Goal: Information Seeking & Learning: Find specific fact

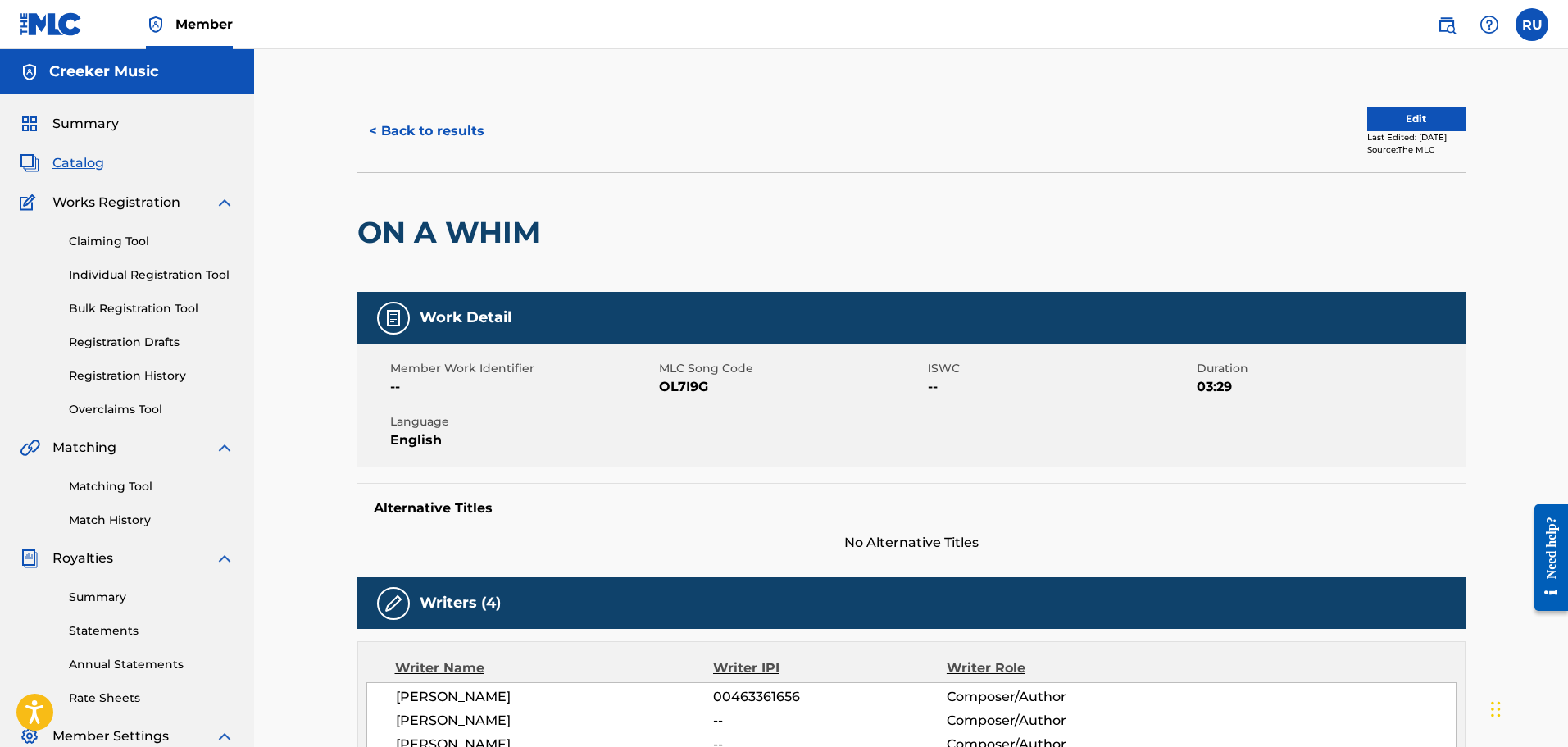
click at [444, 138] on button "< Back to results" at bounding box center [426, 130] width 139 height 41
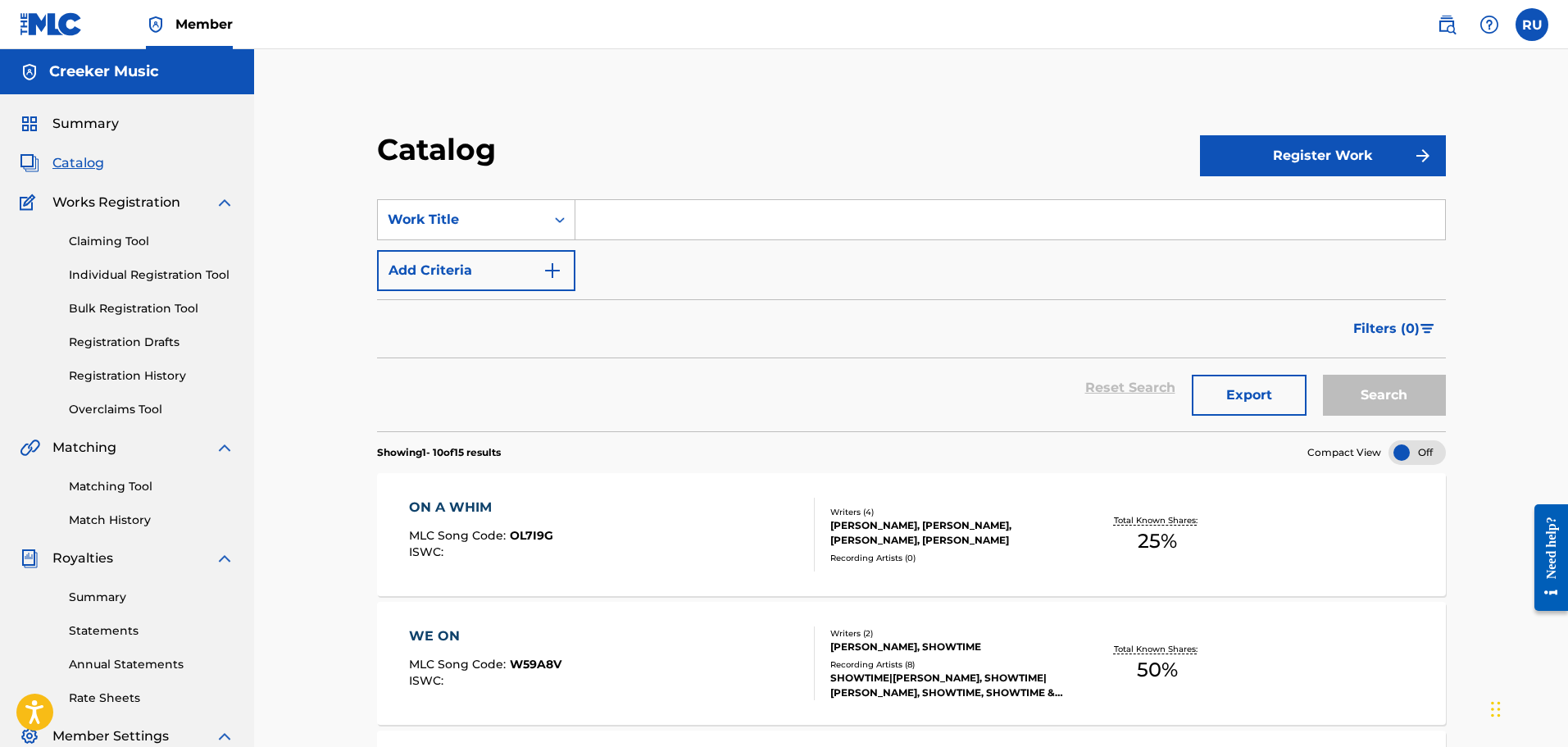
click at [611, 205] on input "Search Form" at bounding box center [1010, 219] width 870 height 39
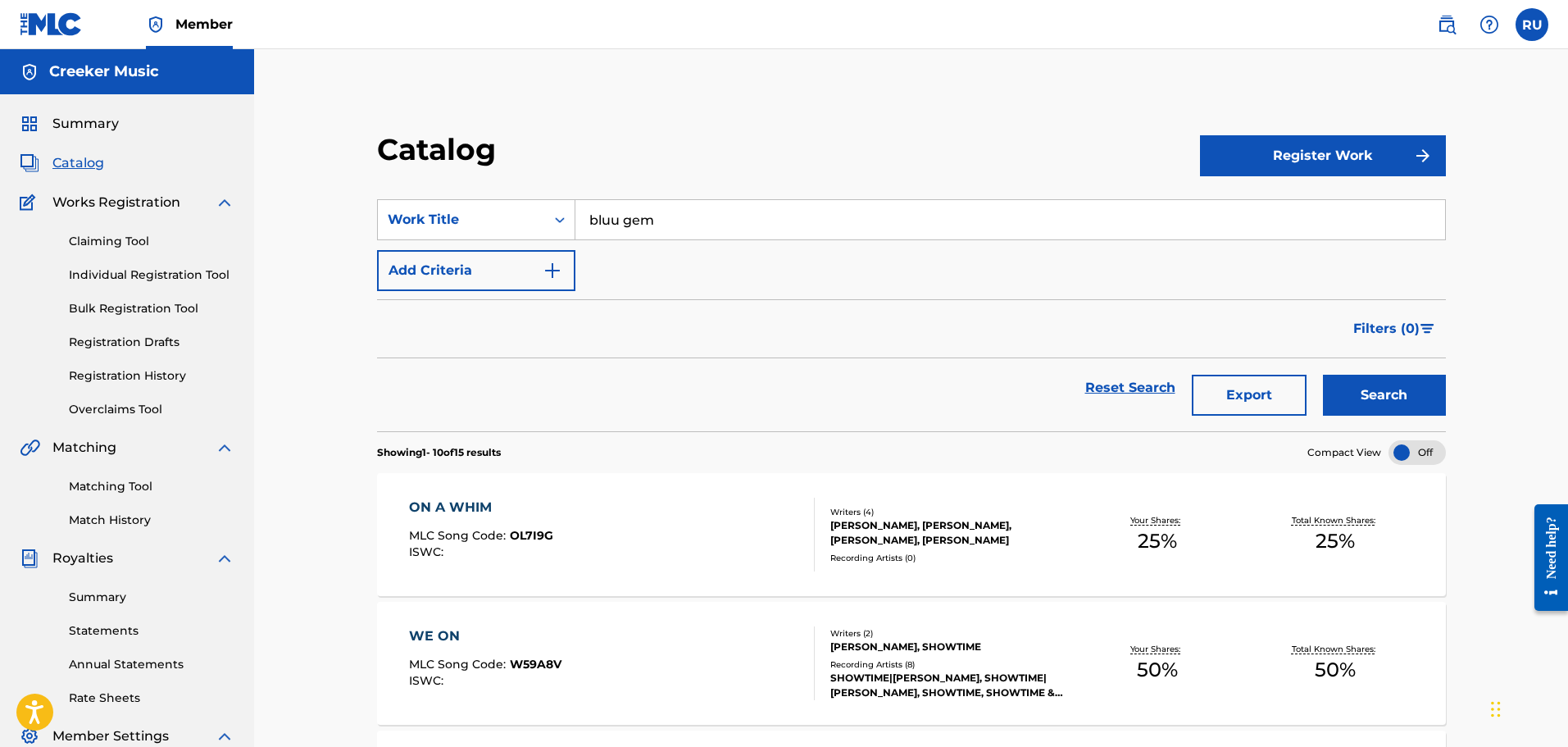
type input "bluu gem"
click at [1346, 390] on button "Search" at bounding box center [1384, 395] width 123 height 41
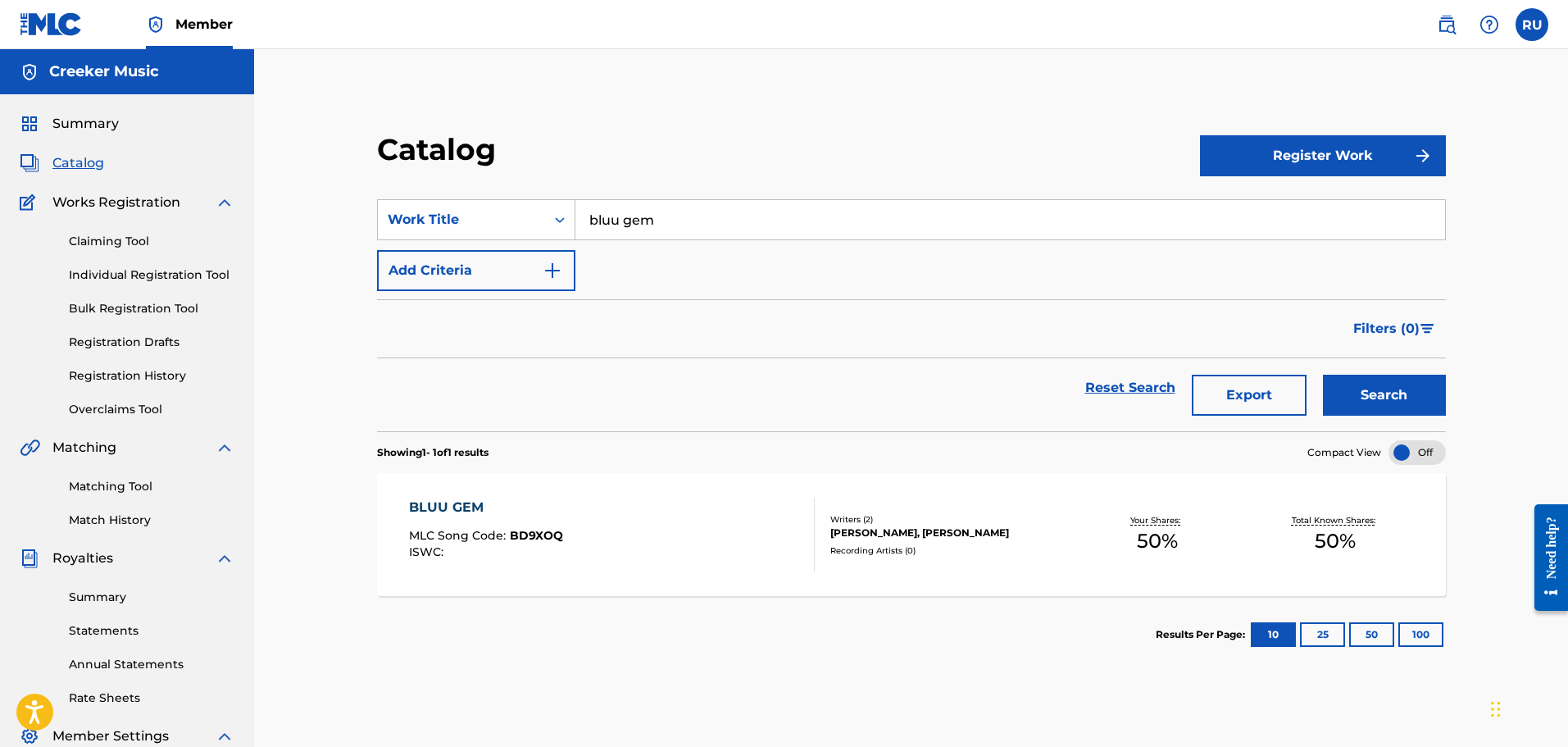
click at [645, 546] on div "BLUU GEM MLC Song Code : BD9XOQ ISWC :" at bounding box center [612, 534] width 406 height 73
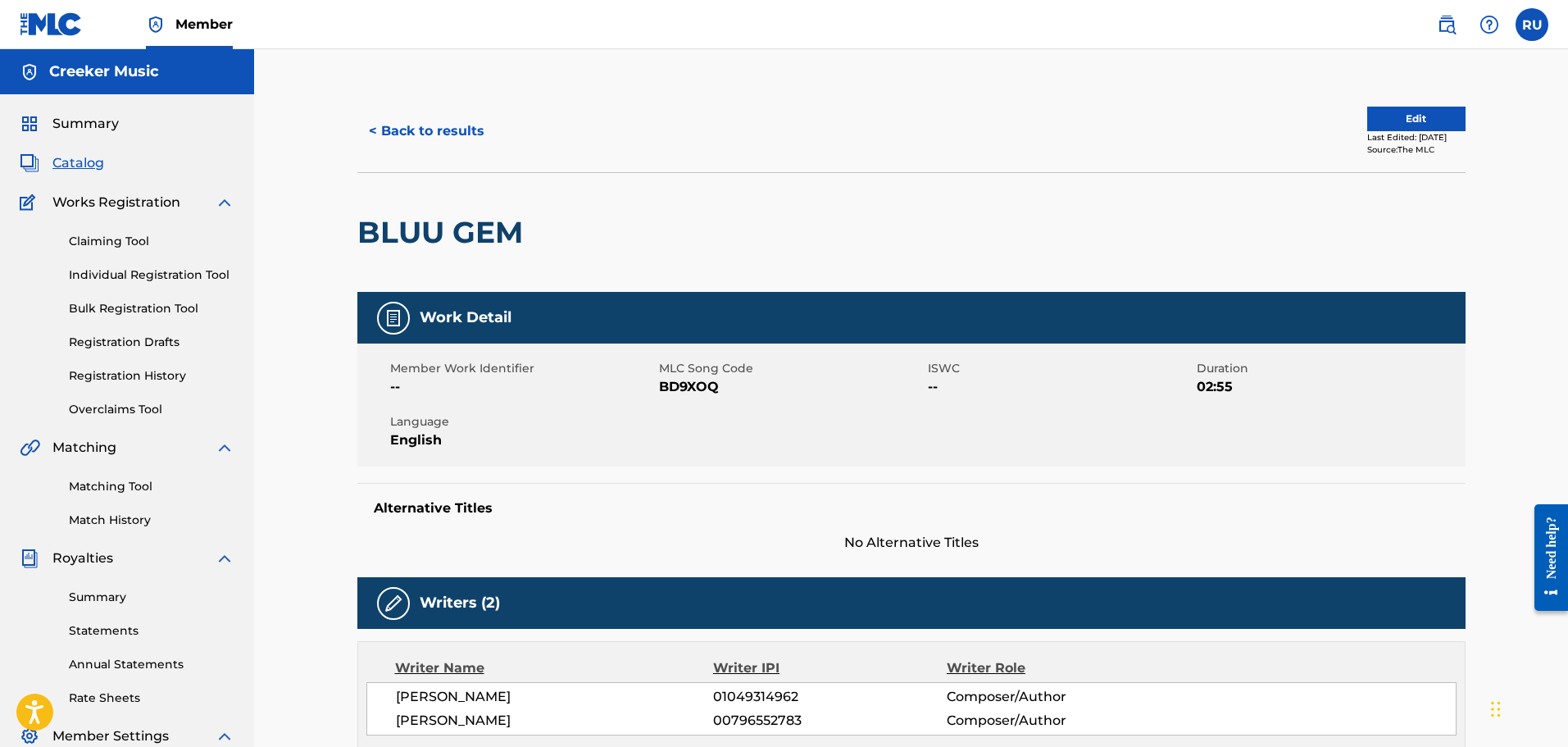
click at [432, 117] on button "< Back to results" at bounding box center [426, 130] width 139 height 41
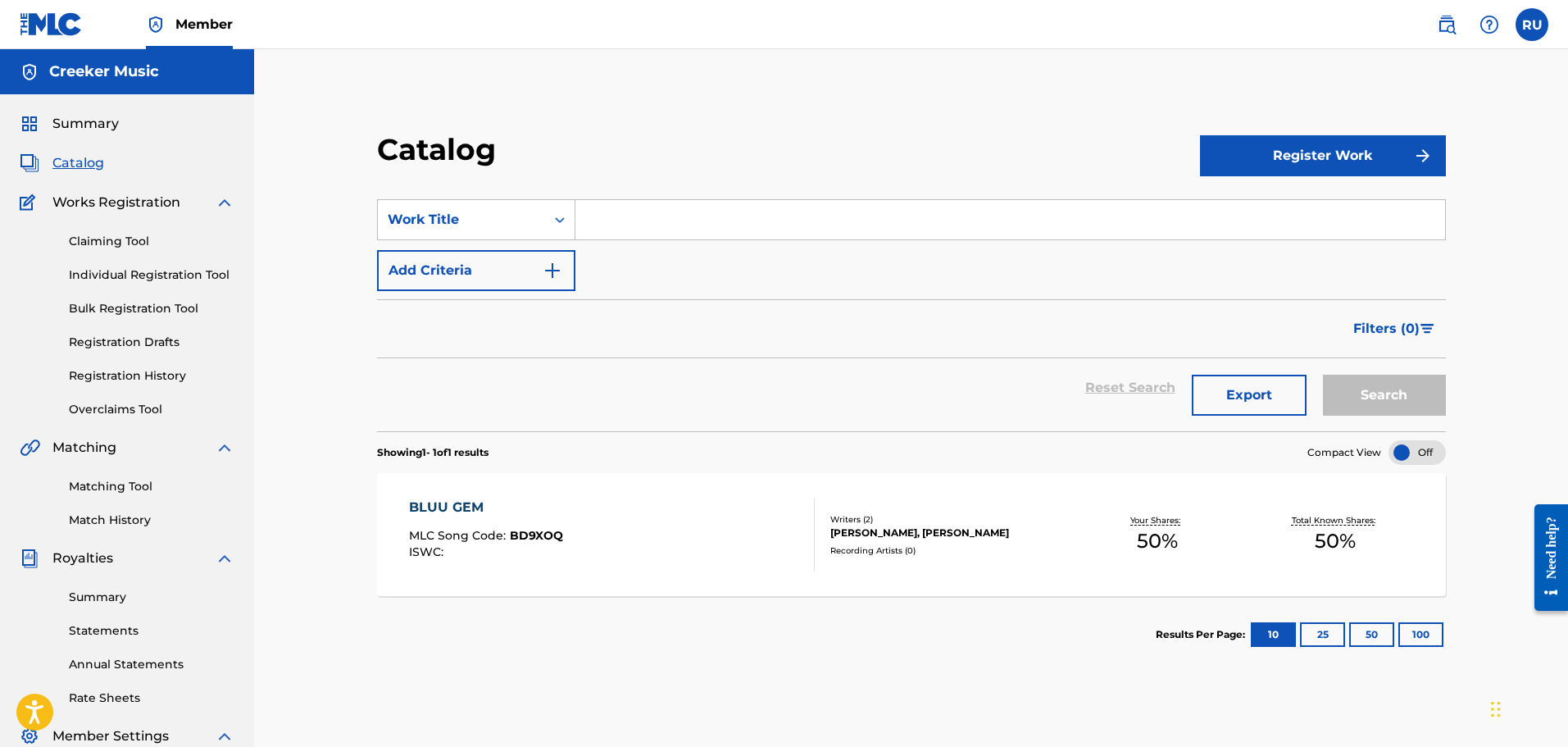
click at [619, 215] on input "Search Form" at bounding box center [1010, 219] width 870 height 39
type input "[PERSON_NAME] - remix"
click at [1373, 391] on button "Search" at bounding box center [1384, 395] width 123 height 41
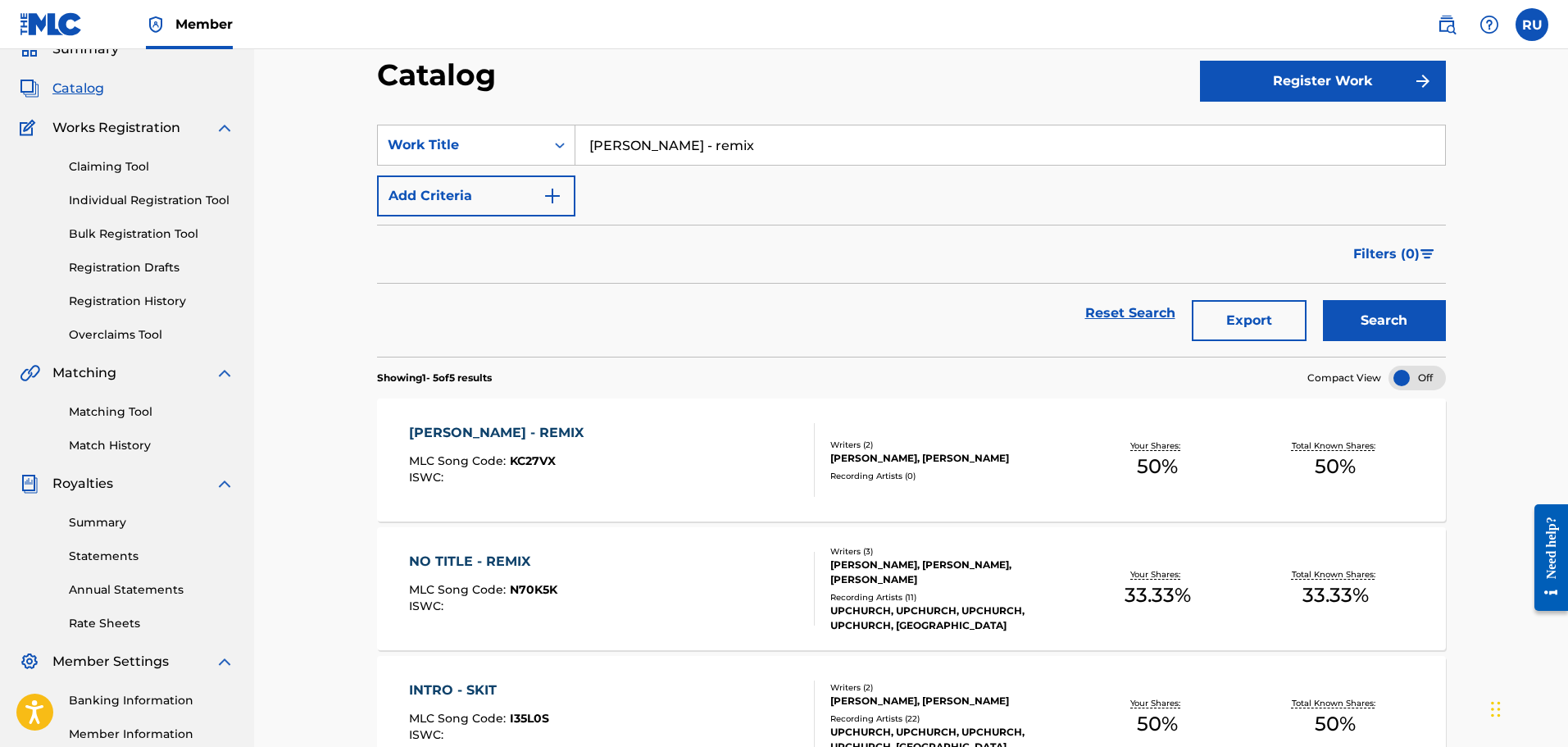
scroll to position [164, 0]
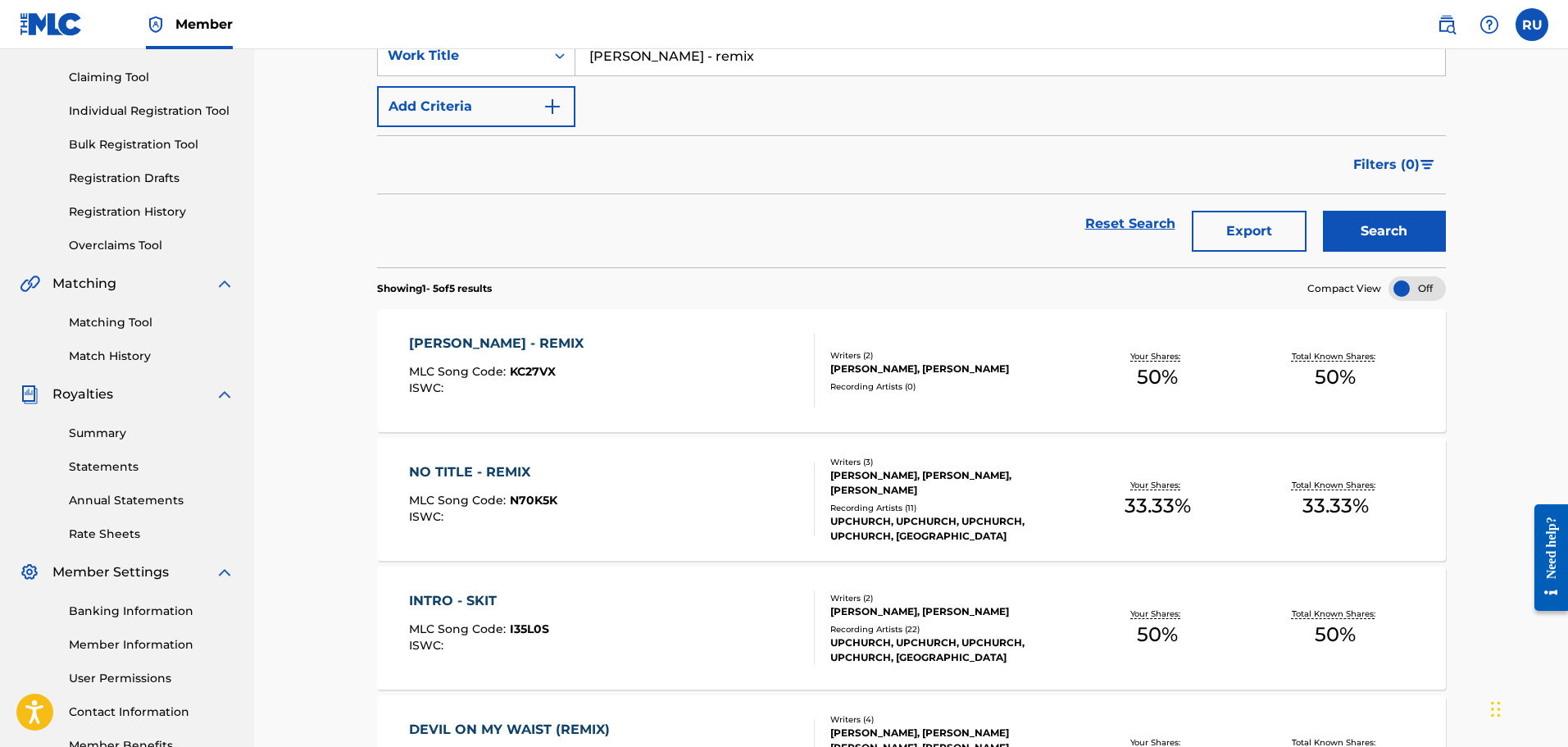
click at [671, 374] on div "[PERSON_NAME] - REMIX MLC Song Code : KC27VX ISWC :" at bounding box center [612, 369] width 406 height 73
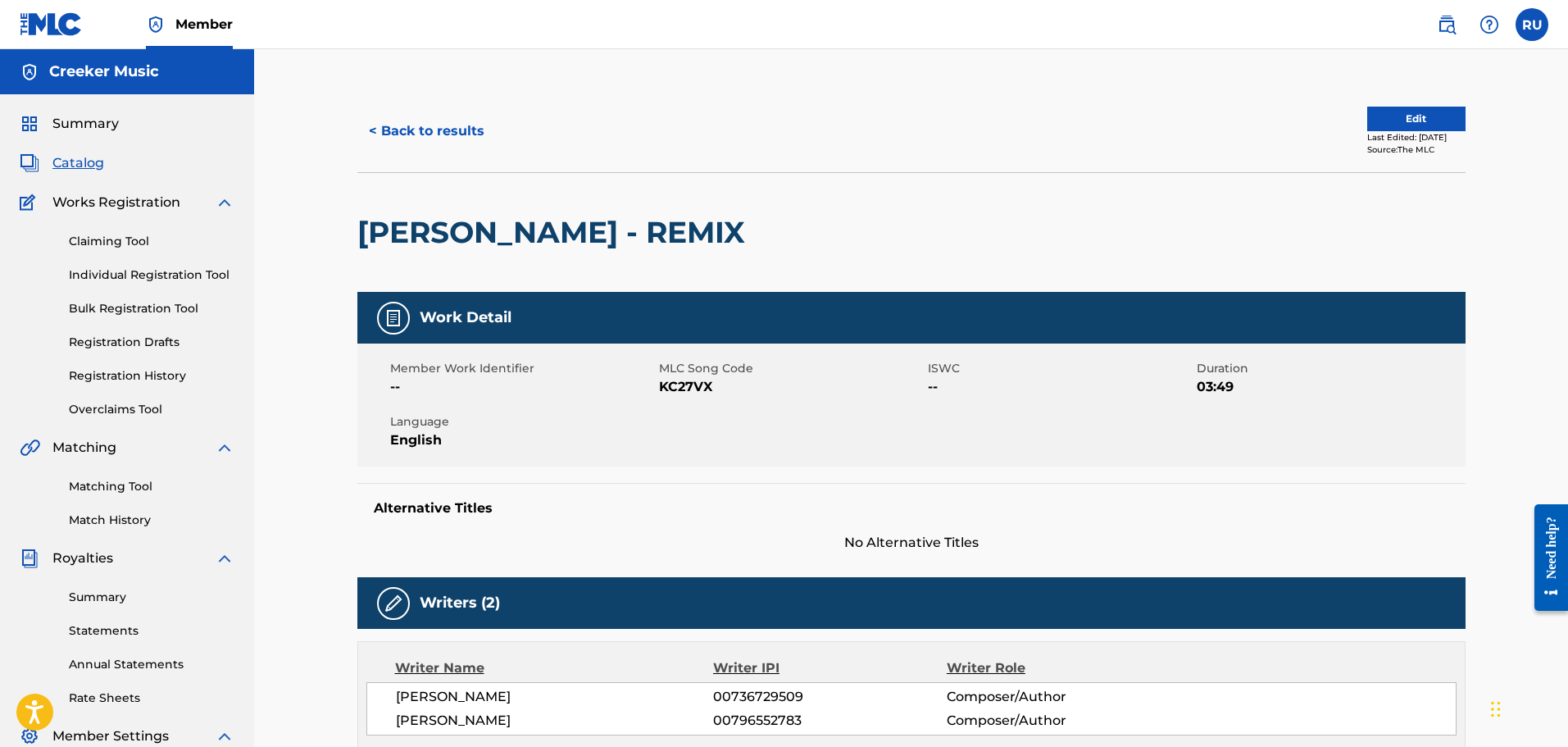
click at [408, 132] on button "< Back to results" at bounding box center [426, 130] width 139 height 41
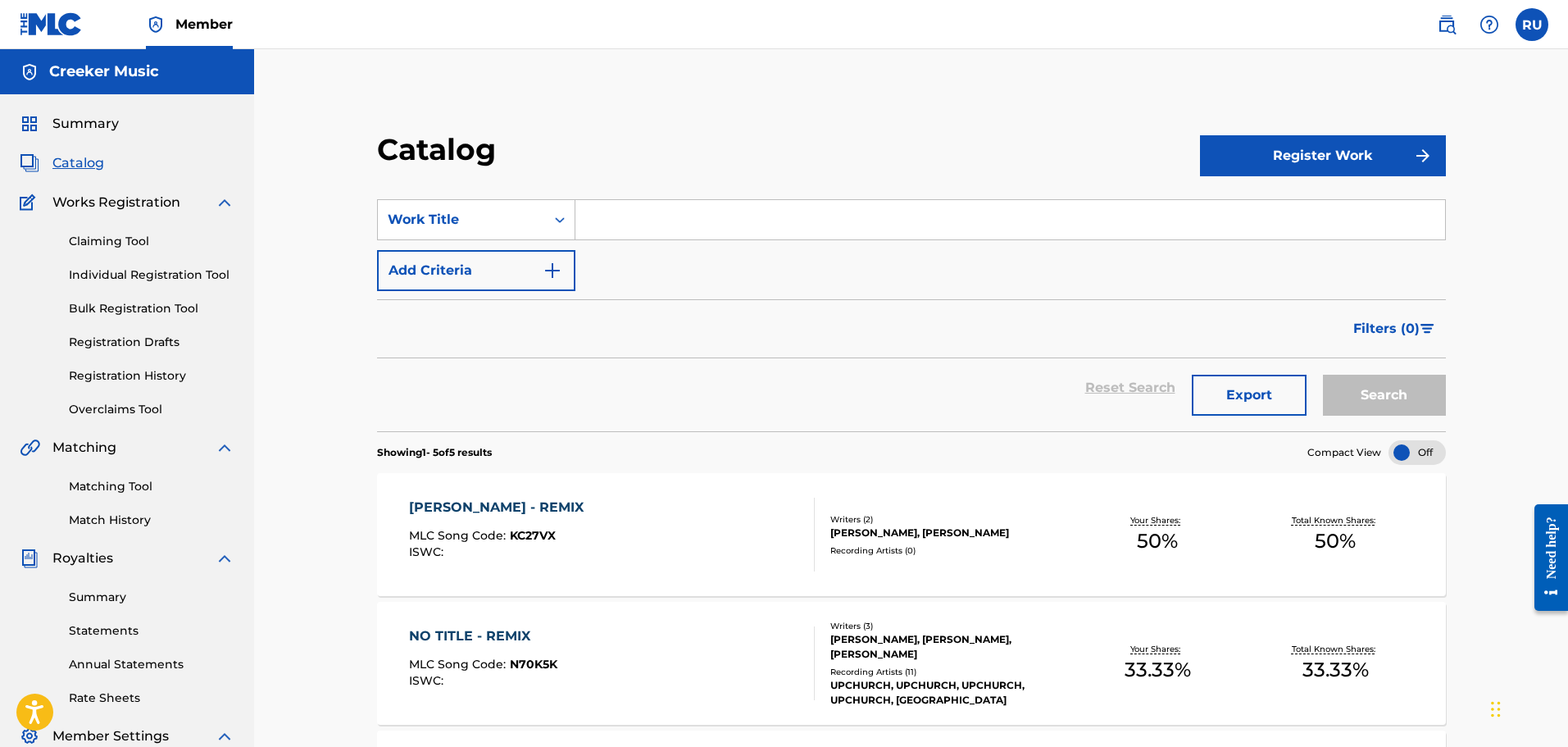
click at [622, 209] on input "Search Form" at bounding box center [1010, 219] width 870 height 39
type input "black denim"
click at [1323, 375] on button "Search" at bounding box center [1384, 395] width 123 height 41
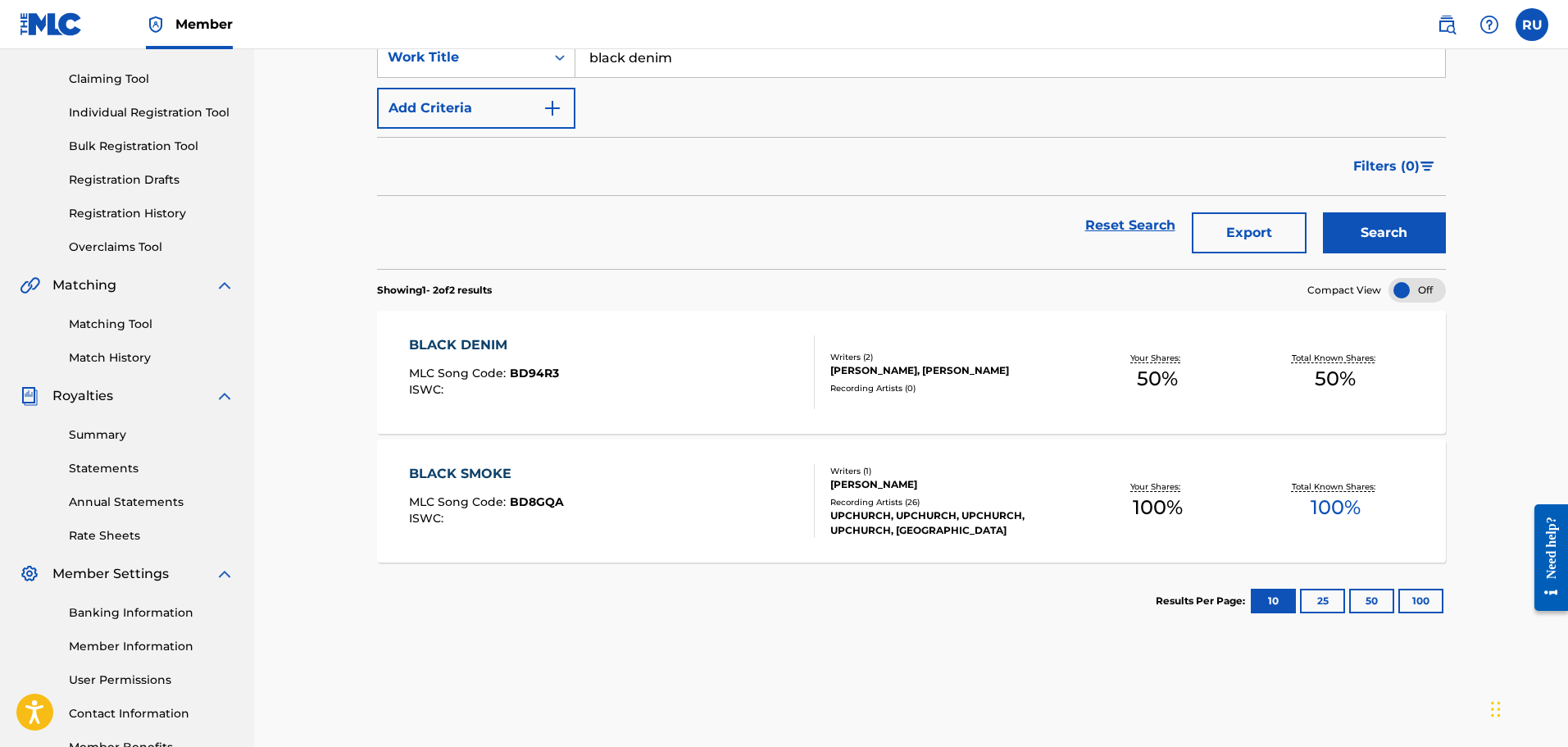
scroll to position [164, 0]
click at [697, 342] on div "BLACK DENIM MLC Song Code : BD94R3 ISWC :" at bounding box center [612, 369] width 406 height 73
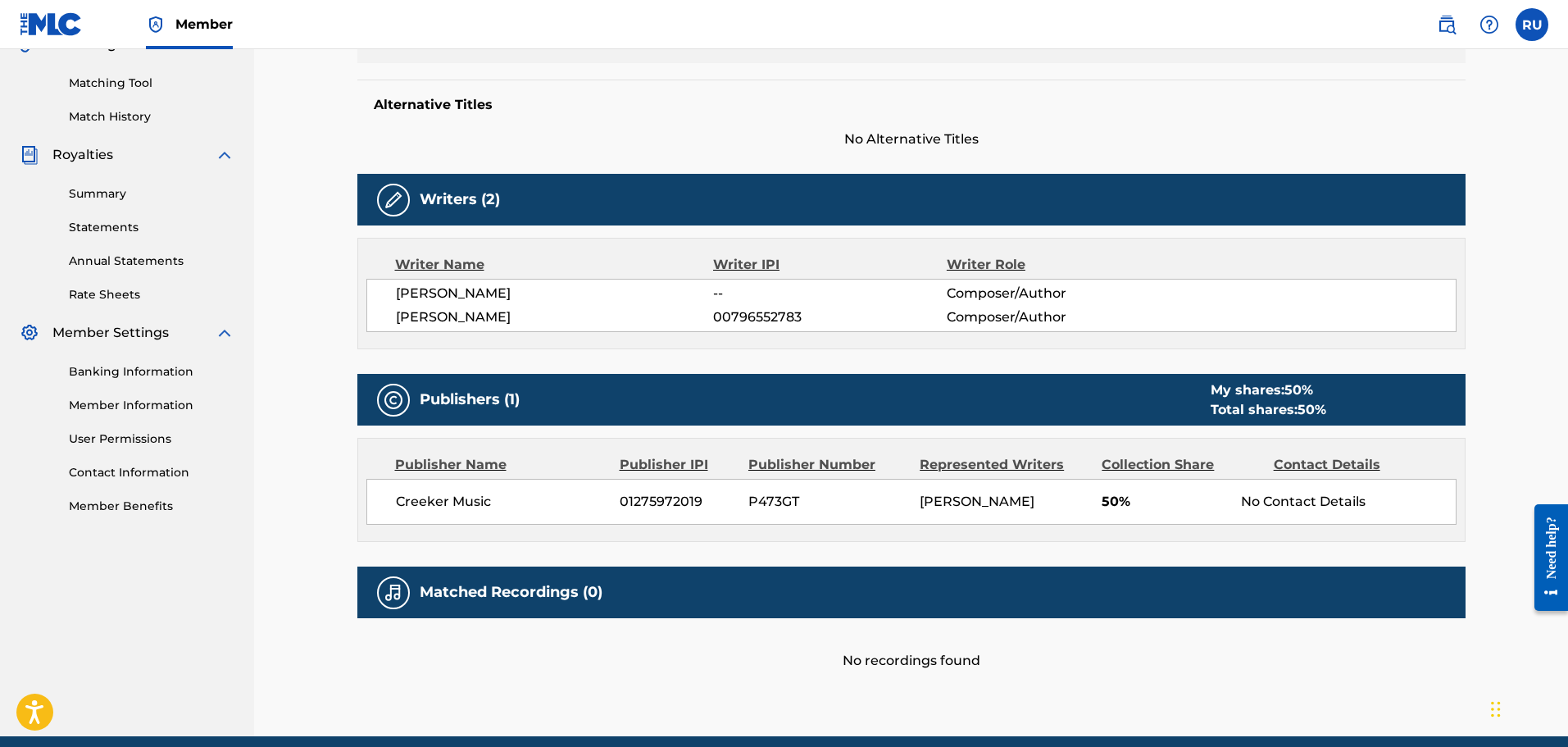
scroll to position [410, 0]
